Goal: Task Accomplishment & Management: Use online tool/utility

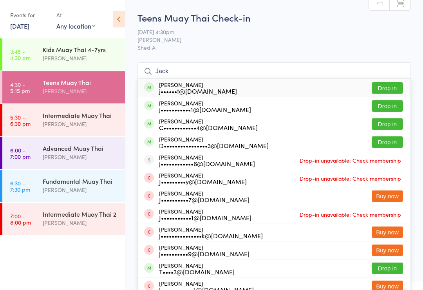
type input "Jack"
click at [203, 143] on div "D••••••••••••••••3@[DOMAIN_NAME]" at bounding box center [214, 145] width 110 height 6
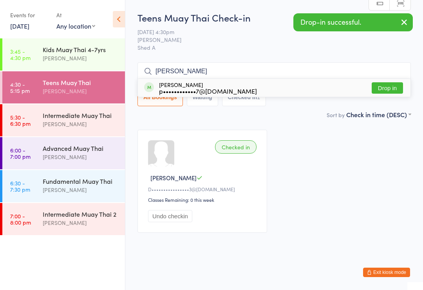
type input "[PERSON_NAME]"
click at [181, 90] on div "p••••••••••••7@[DOMAIN_NAME]" at bounding box center [208, 91] width 98 height 6
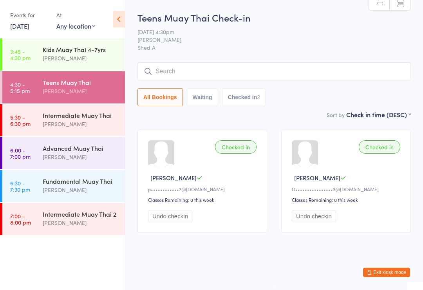
click at [49, 49] on div "Kids Muay Thai 4-7yrs" at bounding box center [81, 49] width 76 height 9
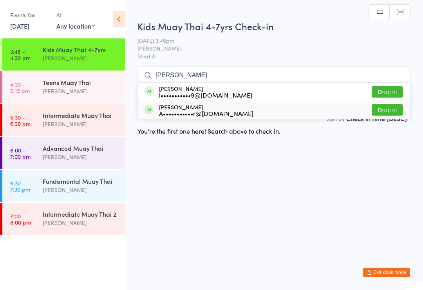
type input "[PERSON_NAME]"
click at [170, 111] on div "A•••••••••••r@[DOMAIN_NAME]" at bounding box center [206, 113] width 94 height 6
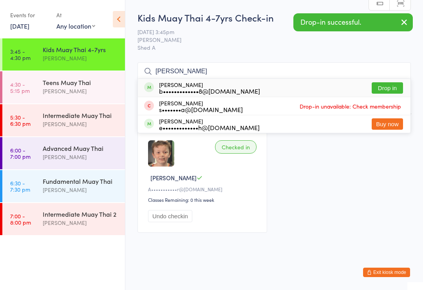
type input "[PERSON_NAME]"
click at [163, 88] on div "b•••••••••••••8@[DOMAIN_NAME]" at bounding box center [209, 91] width 101 height 6
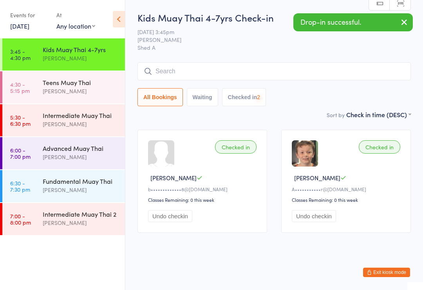
click at [60, 87] on div "Teens Muay Thai" at bounding box center [81, 82] width 76 height 9
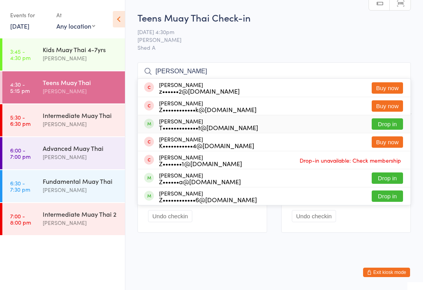
type input "[PERSON_NAME]"
click at [193, 124] on div "T•••••••••••••t@[DOMAIN_NAME]" at bounding box center [208, 127] width 99 height 6
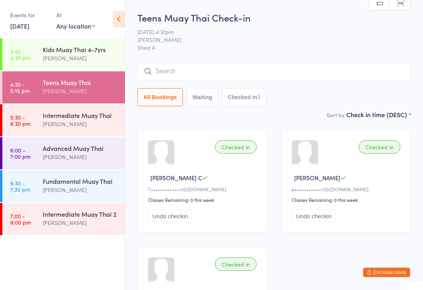
click at [64, 112] on div "Intermediate Muay Thai" at bounding box center [81, 115] width 76 height 9
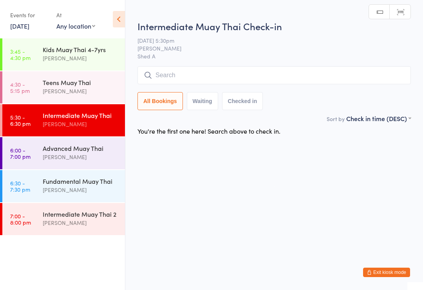
click at [161, 83] on input "search" at bounding box center [274, 75] width 273 height 18
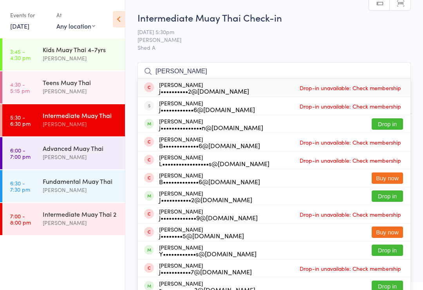
type input "[PERSON_NAME]"
click at [205, 197] on div "J•••••••••••2@[DOMAIN_NAME]" at bounding box center [205, 199] width 93 height 6
